Goal: Task Accomplishment & Management: Manage account settings

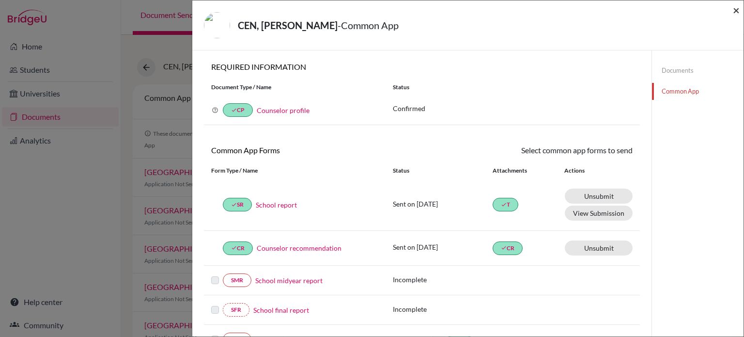
click at [737, 11] on span "×" at bounding box center [736, 10] width 7 height 14
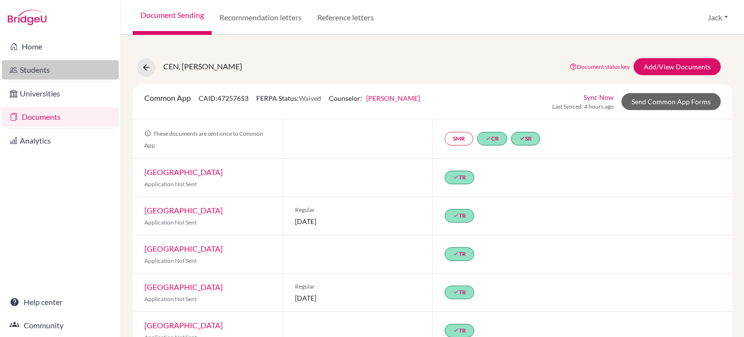
click at [41, 68] on link "Students" at bounding box center [60, 69] width 117 height 19
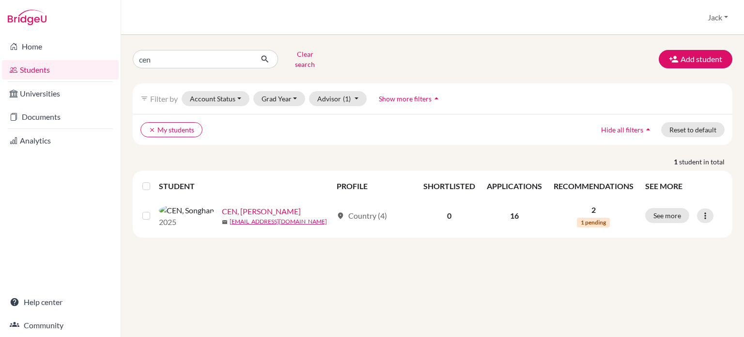
click at [43, 116] on link "Documents" at bounding box center [60, 116] width 117 height 19
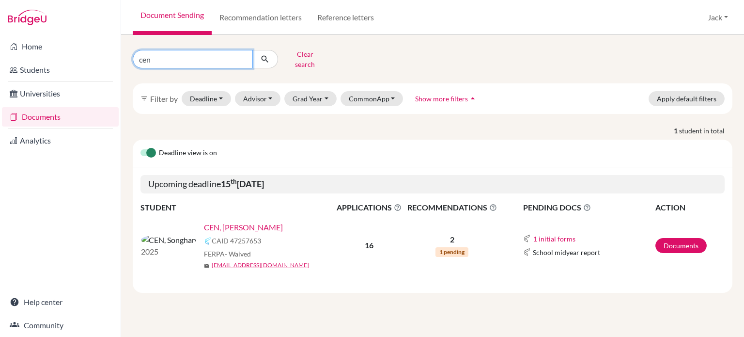
drag, startPoint x: 166, startPoint y: 59, endPoint x: 117, endPoint y: 59, distance: 48.4
click at [117, 59] on div "Home Students Universities Documents Analytics Help center Community Document S…" at bounding box center [372, 168] width 744 height 337
type input "[PERSON_NAME]"
click at [265, 59] on icon "submit" at bounding box center [265, 59] width 10 height 10
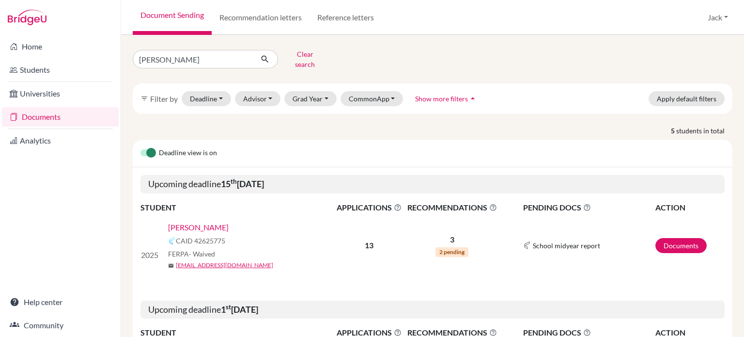
scroll to position [145, 0]
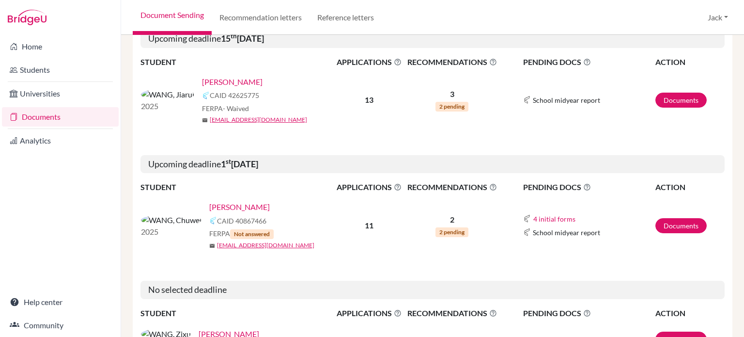
click at [202, 76] on link "[PERSON_NAME]" at bounding box center [232, 82] width 61 height 12
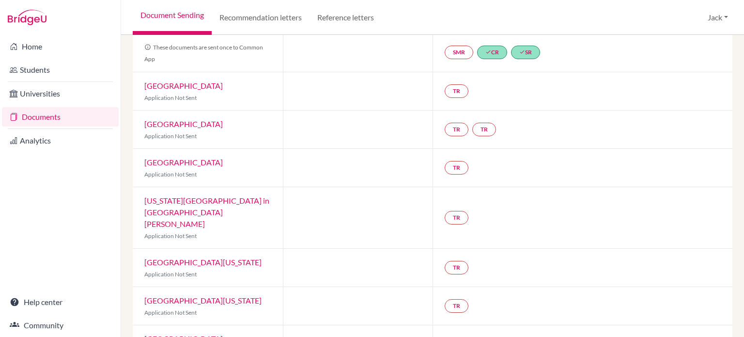
scroll to position [145, 0]
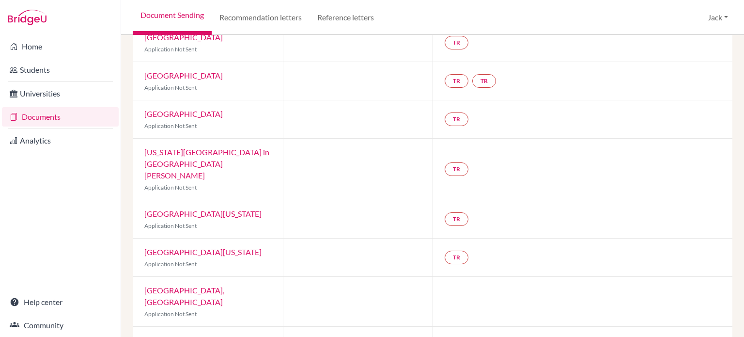
click at [206, 151] on link "[US_STATE][GEOGRAPHIC_DATA] in [GEOGRAPHIC_DATA][PERSON_NAME]" at bounding box center [206, 163] width 125 height 32
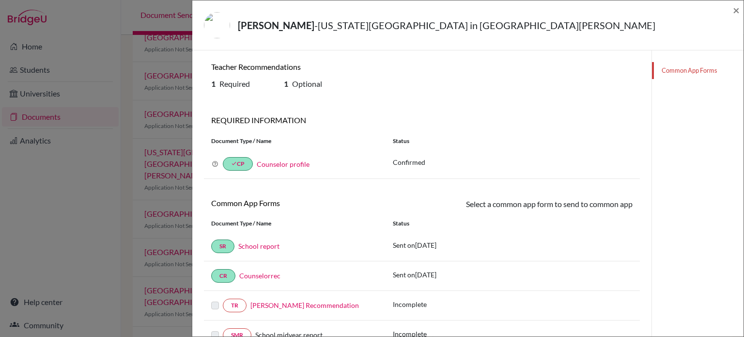
scroll to position [134, 0]
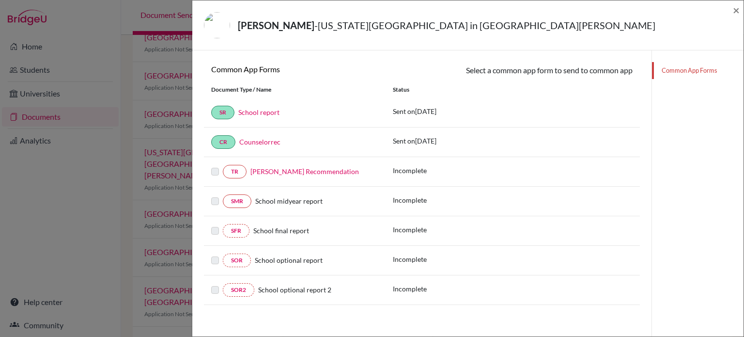
click at [72, 189] on div "WANG, Jiarui - Washington University in St. Louis × Teacher Recommendations 1 R…" at bounding box center [372, 168] width 744 height 337
click at [735, 11] on span "×" at bounding box center [736, 10] width 7 height 14
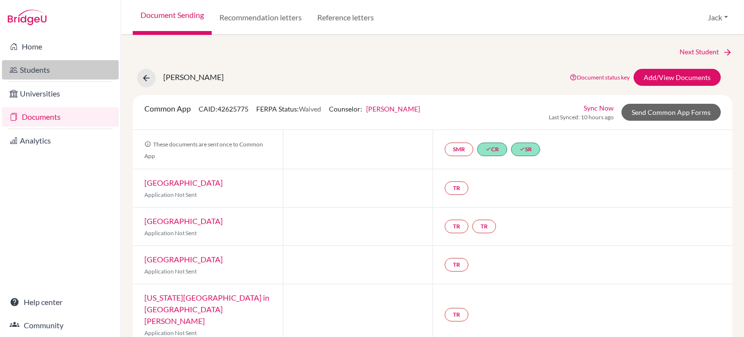
click at [36, 66] on link "Students" at bounding box center [60, 69] width 117 height 19
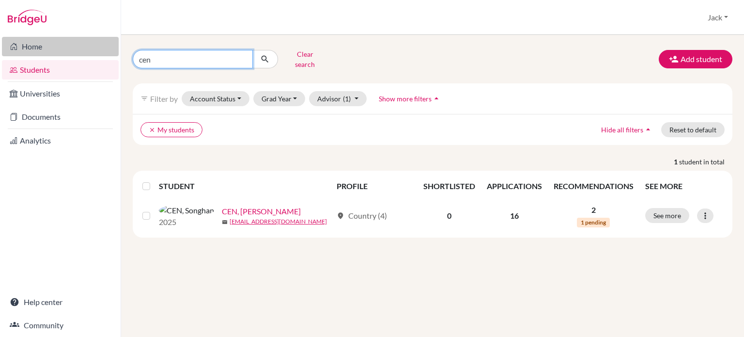
drag, startPoint x: 170, startPoint y: 54, endPoint x: 112, endPoint y: 56, distance: 57.7
click at [112, 56] on div "Home Students Universities Documents Analytics Help center Community Students o…" at bounding box center [372, 168] width 744 height 337
type input "[PERSON_NAME]"
click button "submit" at bounding box center [265, 59] width 26 height 18
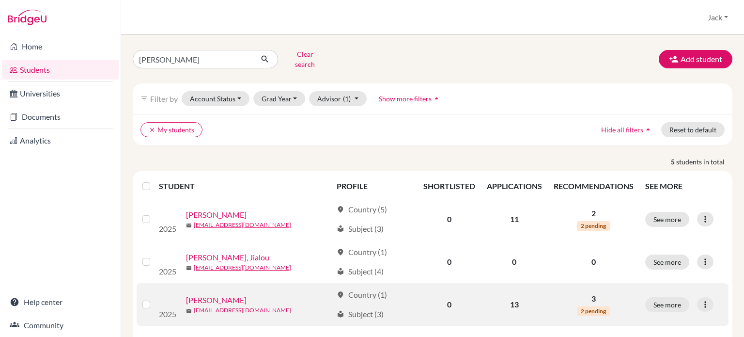
scroll to position [48, 0]
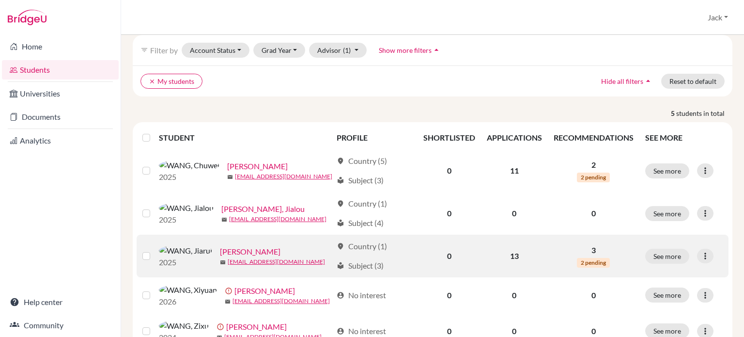
click at [220, 246] on link "[PERSON_NAME]" at bounding box center [250, 252] width 61 height 12
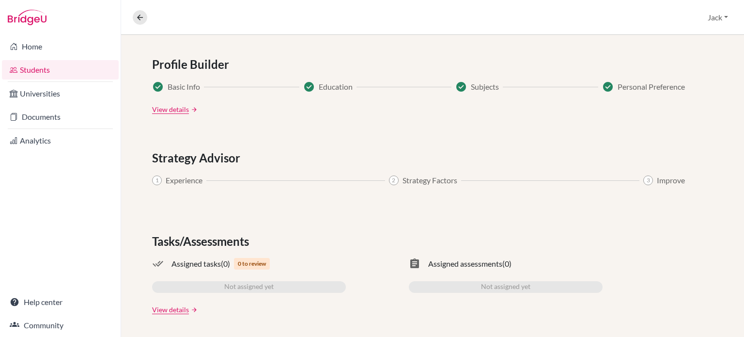
scroll to position [30, 0]
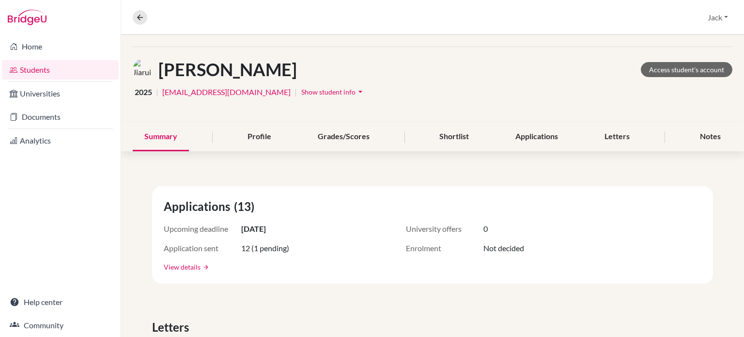
click at [178, 265] on link "View details" at bounding box center [182, 267] width 37 height 10
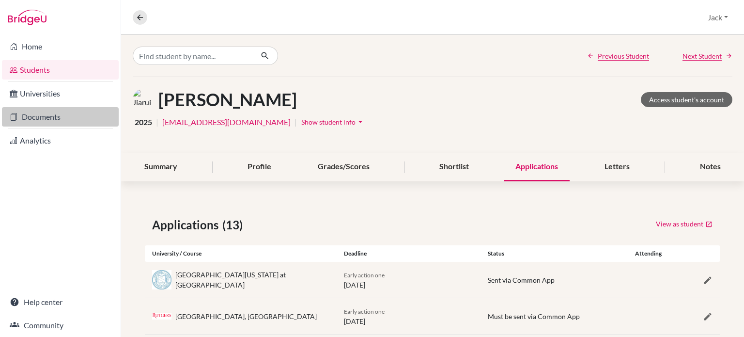
click at [32, 114] on link "Documents" at bounding box center [60, 116] width 117 height 19
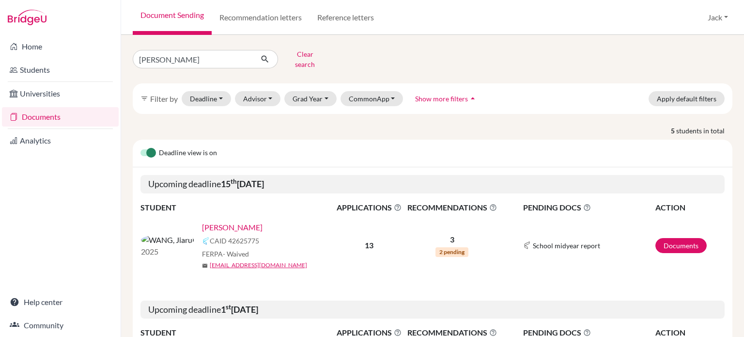
click at [203, 221] on link "[PERSON_NAME]" at bounding box center [232, 227] width 61 height 12
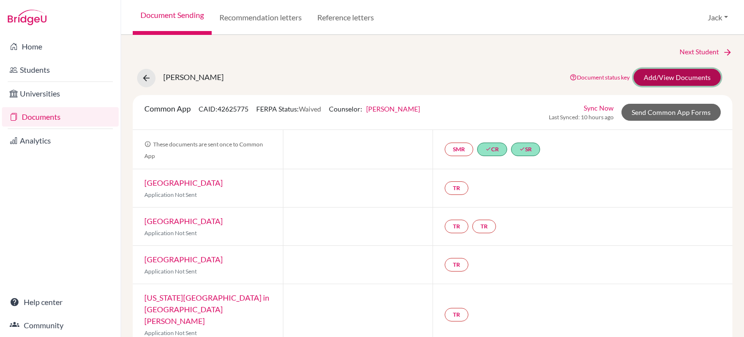
click at [664, 80] on link "Add/View Documents" at bounding box center [676, 77] width 87 height 17
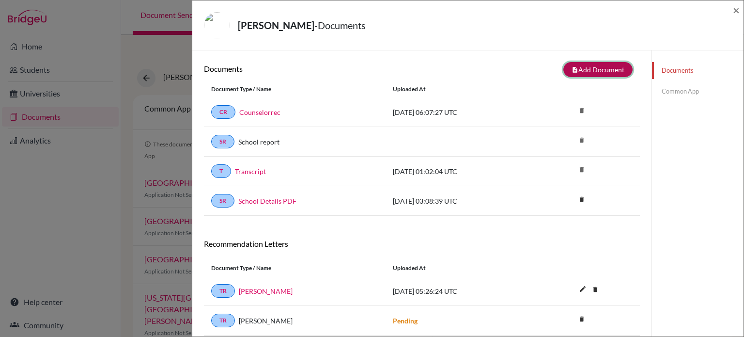
click at [586, 68] on button "note_add Add Document" at bounding box center [597, 69] width 69 height 15
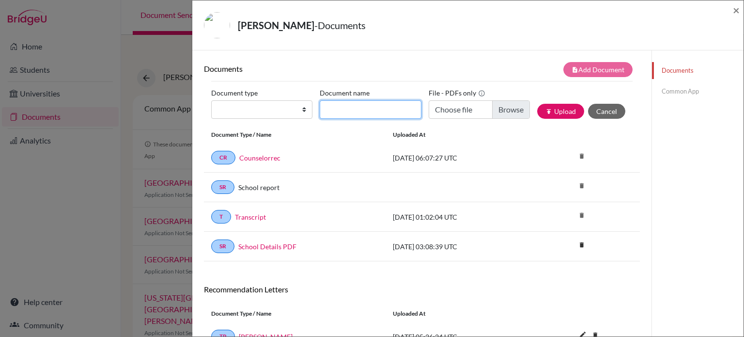
click at [362, 107] on input "Document name" at bounding box center [370, 109] width 101 height 18
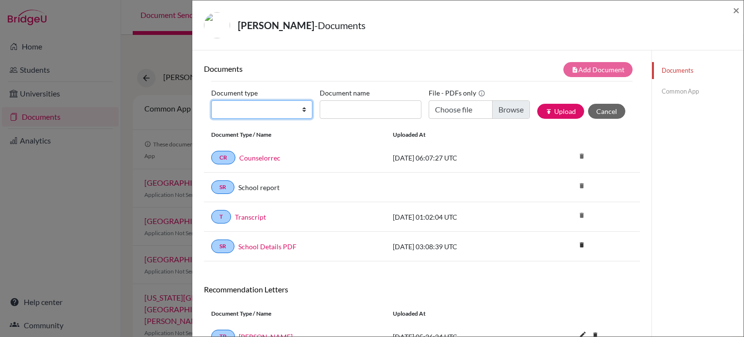
click at [283, 115] on select "Change explanation for Common App reports Counselor recommendation Internationa…" at bounding box center [261, 109] width 101 height 18
click at [596, 109] on button "Cancel" at bounding box center [606, 111] width 37 height 15
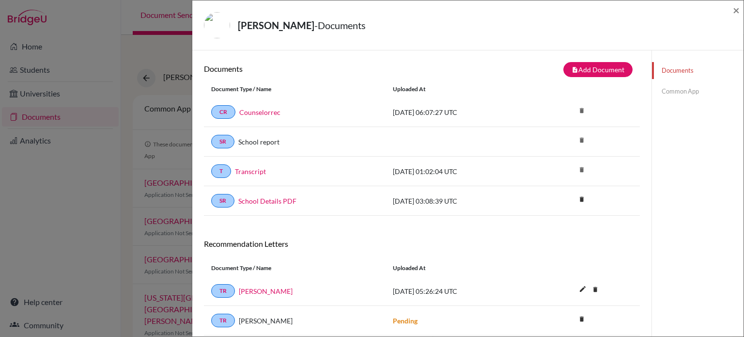
click at [667, 94] on link "Common App" at bounding box center [698, 91] width 92 height 17
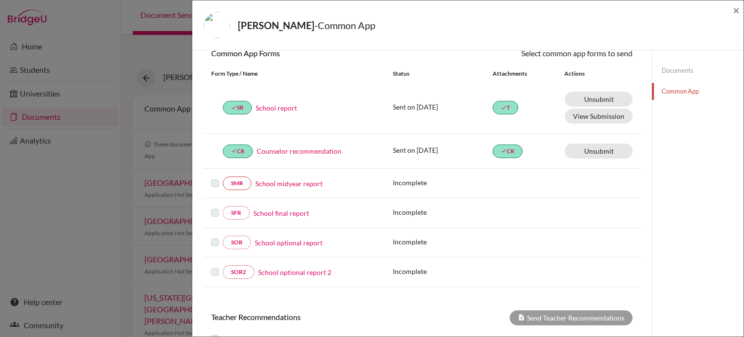
scroll to position [145, 0]
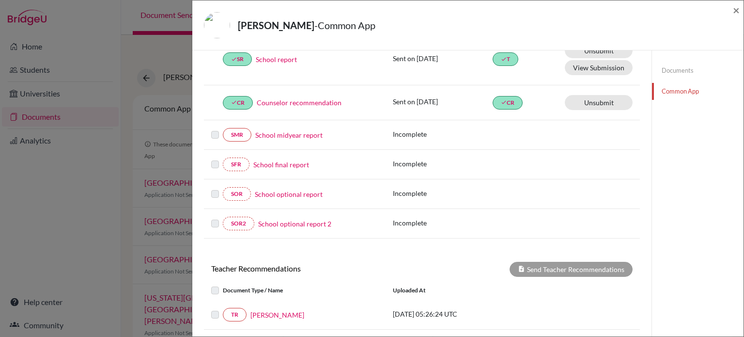
drag, startPoint x: 39, startPoint y: 216, endPoint x: 68, endPoint y: 15, distance: 203.6
click at [41, 206] on div "[PERSON_NAME] - Common App × × REQUIRED INFORMATION Document Type / Name Status…" at bounding box center [372, 168] width 744 height 337
